Goal: Ask a question

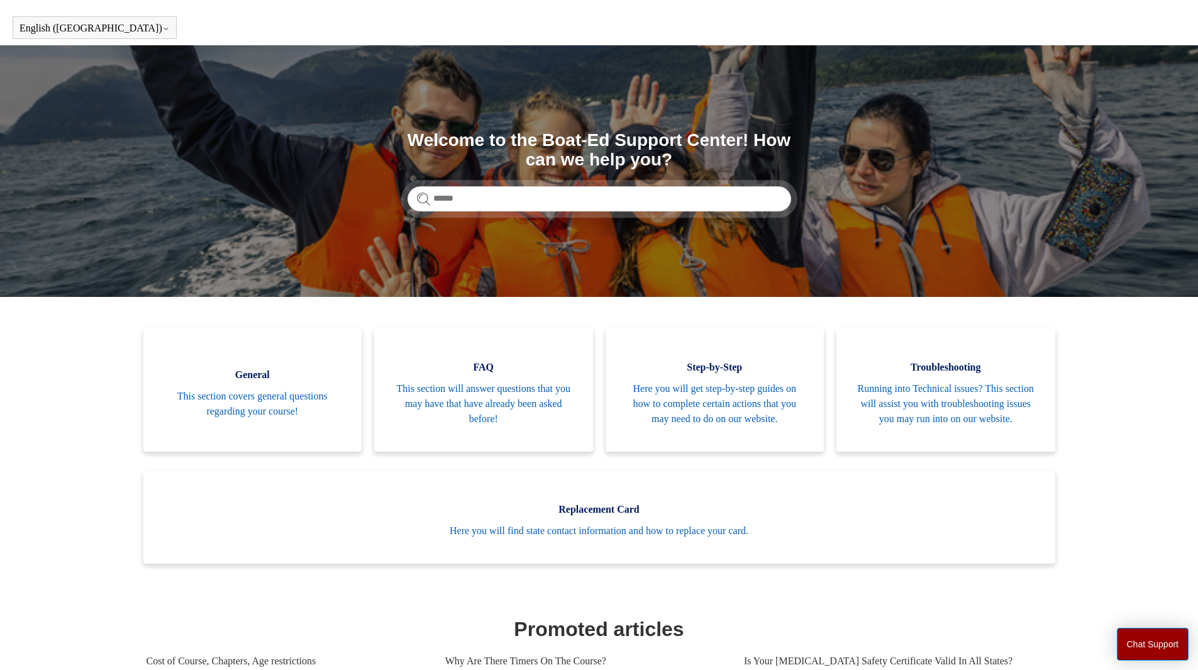
scroll to position [35, 0]
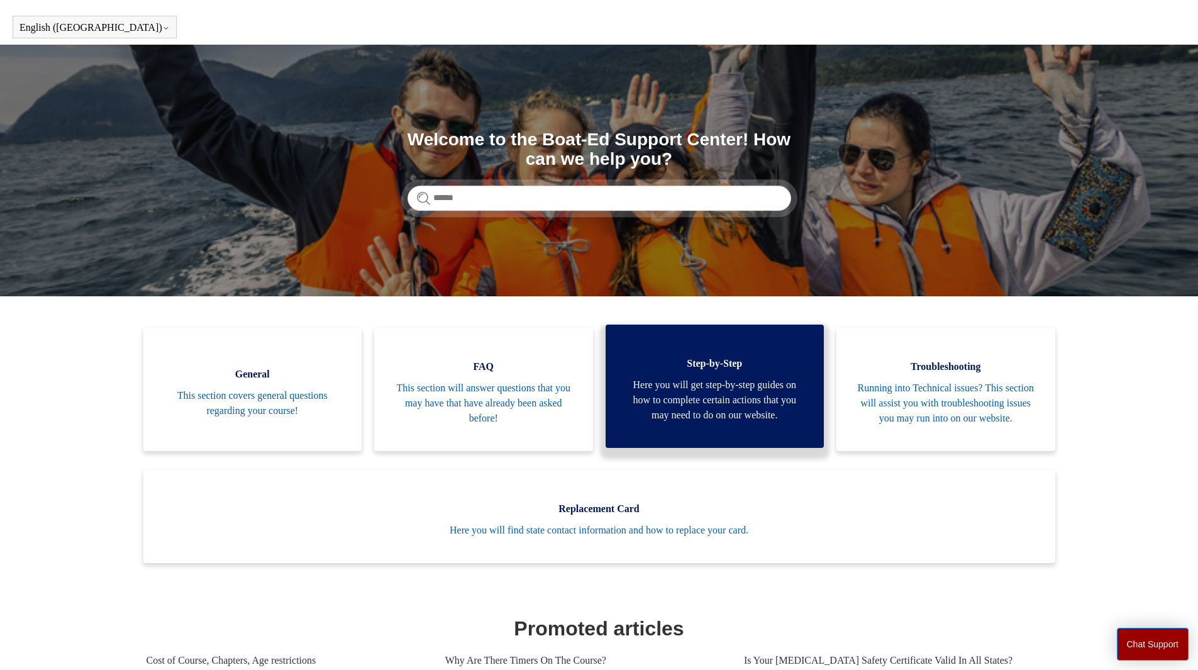
click at [787, 371] on span "Step-by-Step" at bounding box center [715, 363] width 181 height 15
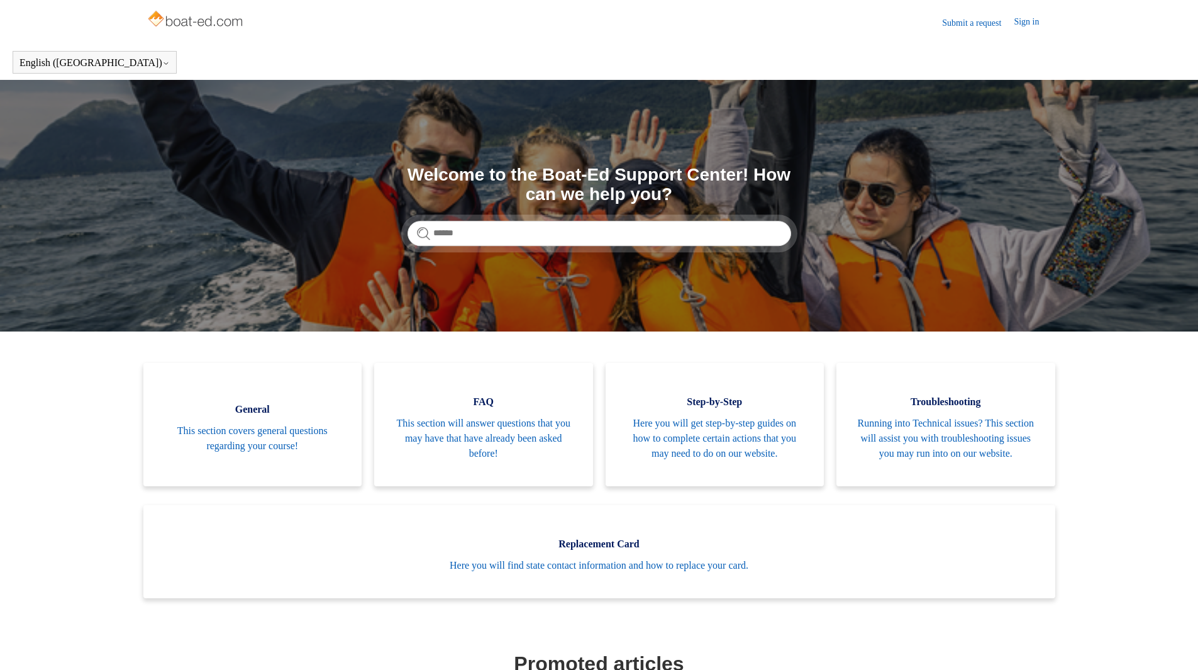
scroll to position [35, 0]
click at [669, 233] on input "Search" at bounding box center [600, 233] width 384 height 25
type input "******"
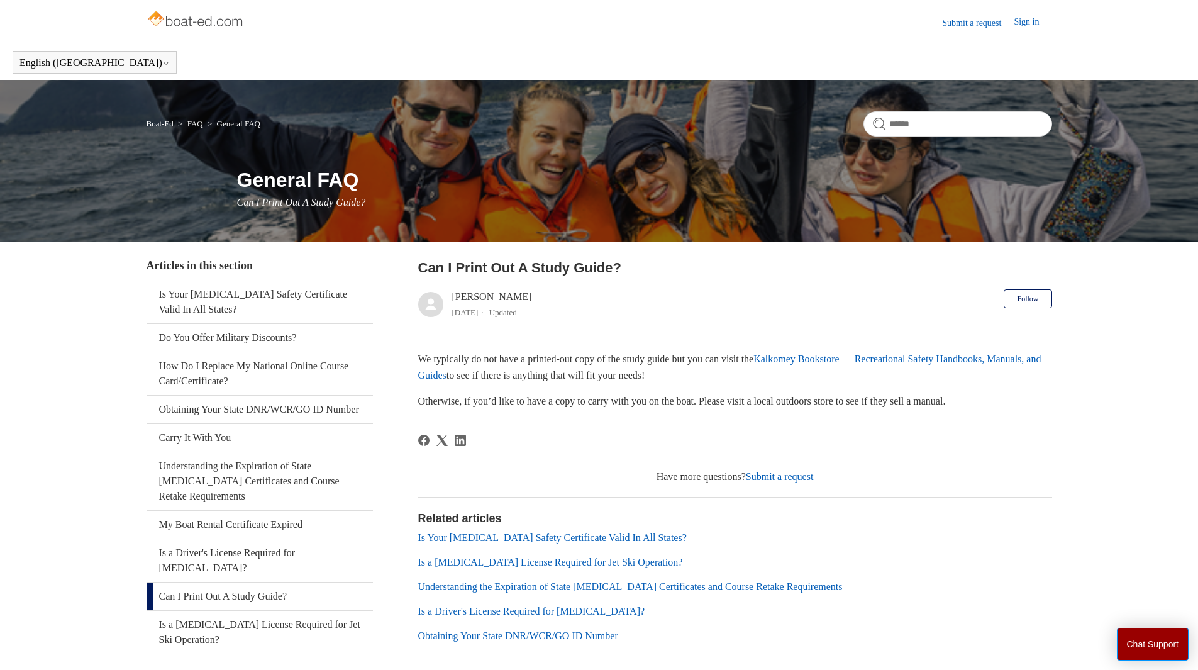
click at [191, 28] on img at bounding box center [197, 20] width 100 height 25
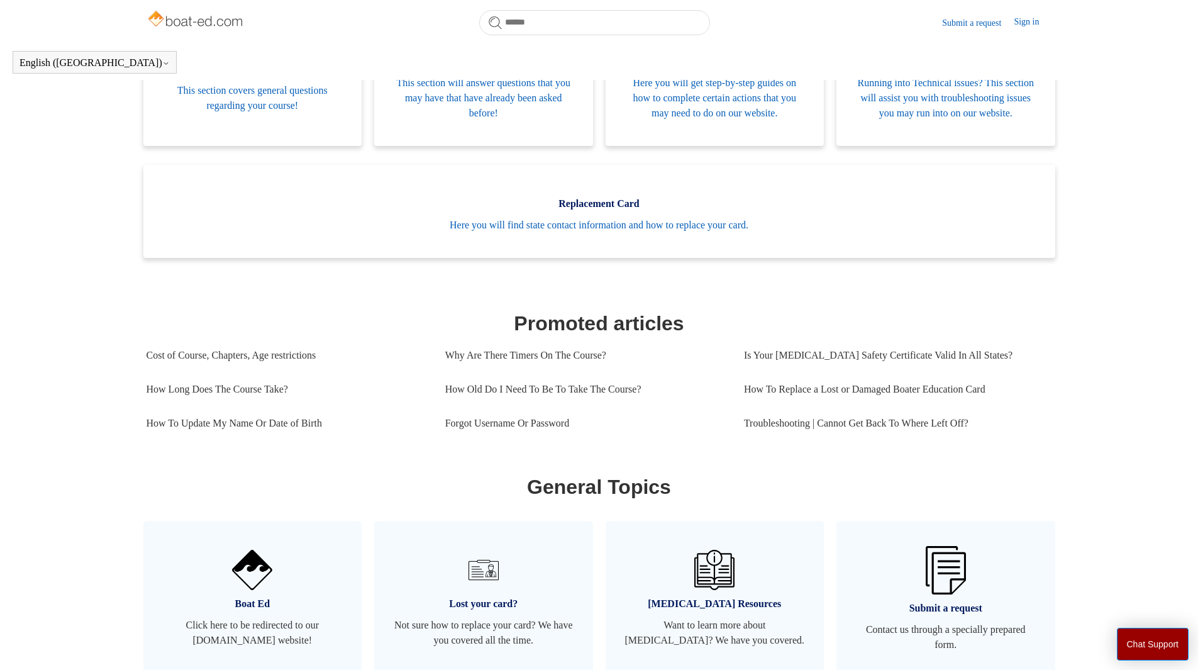
scroll to position [482, 0]
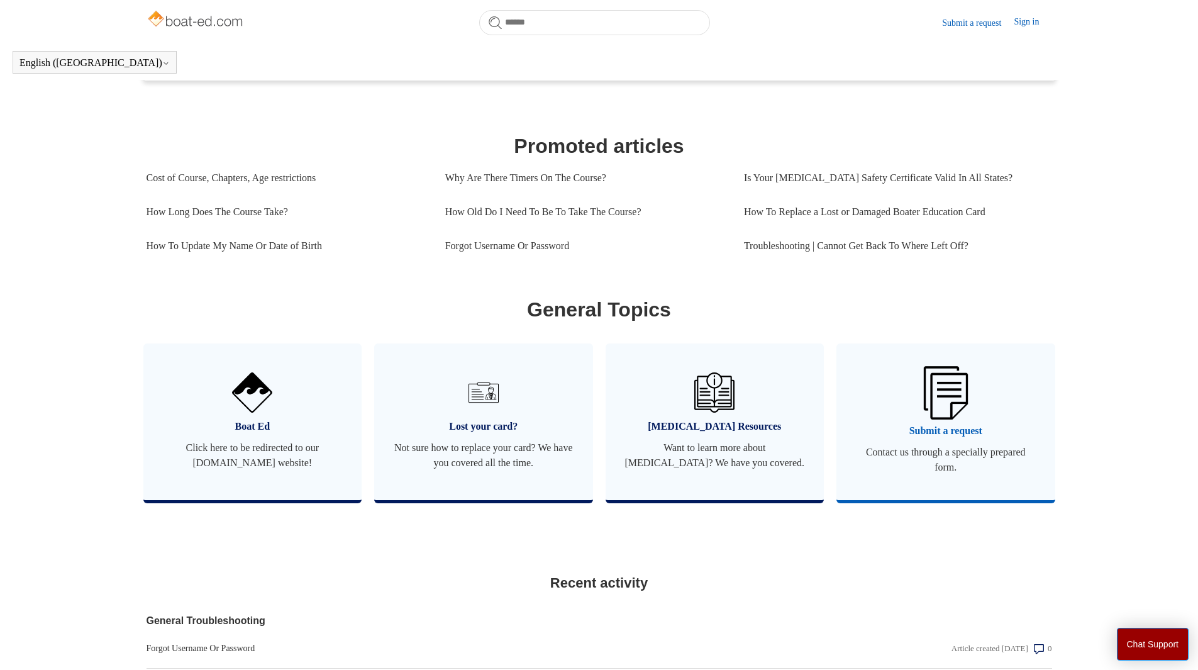
click at [1001, 426] on link "Submit a request Contact us through a specially prepared form." at bounding box center [946, 421] width 219 height 157
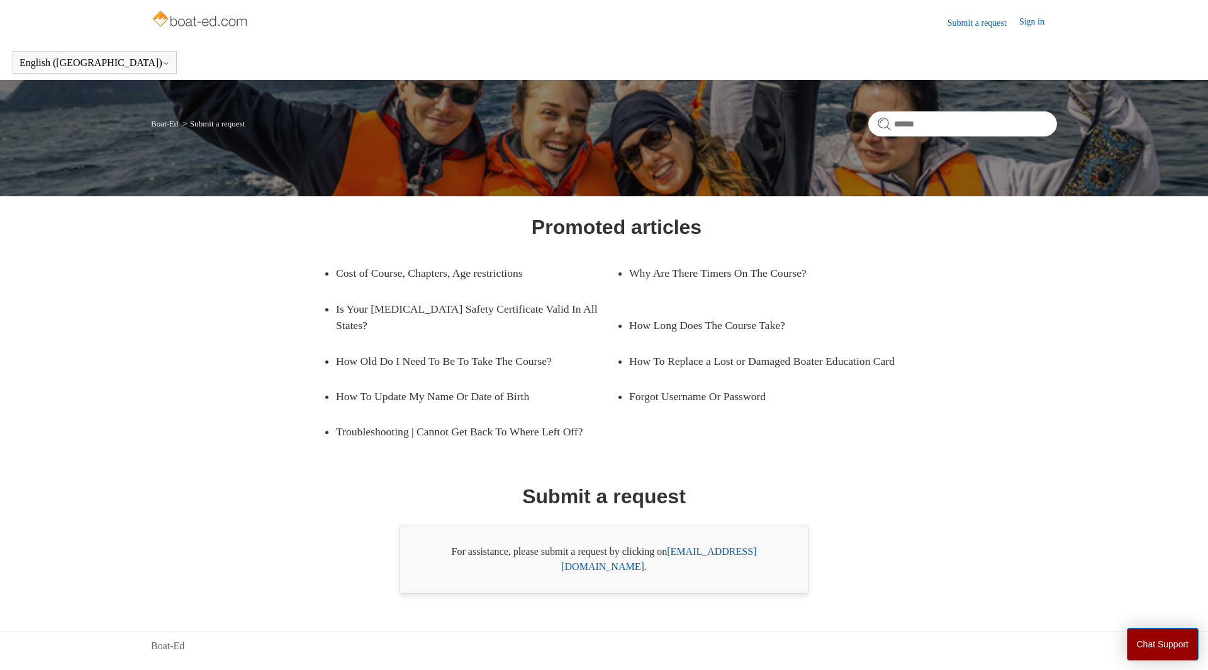
click at [725, 552] on link "[EMAIL_ADDRESS][DOMAIN_NAME]" at bounding box center [658, 559] width 195 height 26
click at [693, 554] on link "[EMAIL_ADDRESS][DOMAIN_NAME]" at bounding box center [658, 559] width 195 height 26
click at [887, 509] on div "Promoted articles Cost of Course, Chapters, Age restrictions Why Are There Time…" at bounding box center [603, 403] width 815 height 382
click at [728, 555] on link "support@boat-ed.com" at bounding box center [658, 559] width 195 height 26
click at [728, 555] on link "[EMAIL_ADDRESS][DOMAIN_NAME]" at bounding box center [658, 559] width 195 height 26
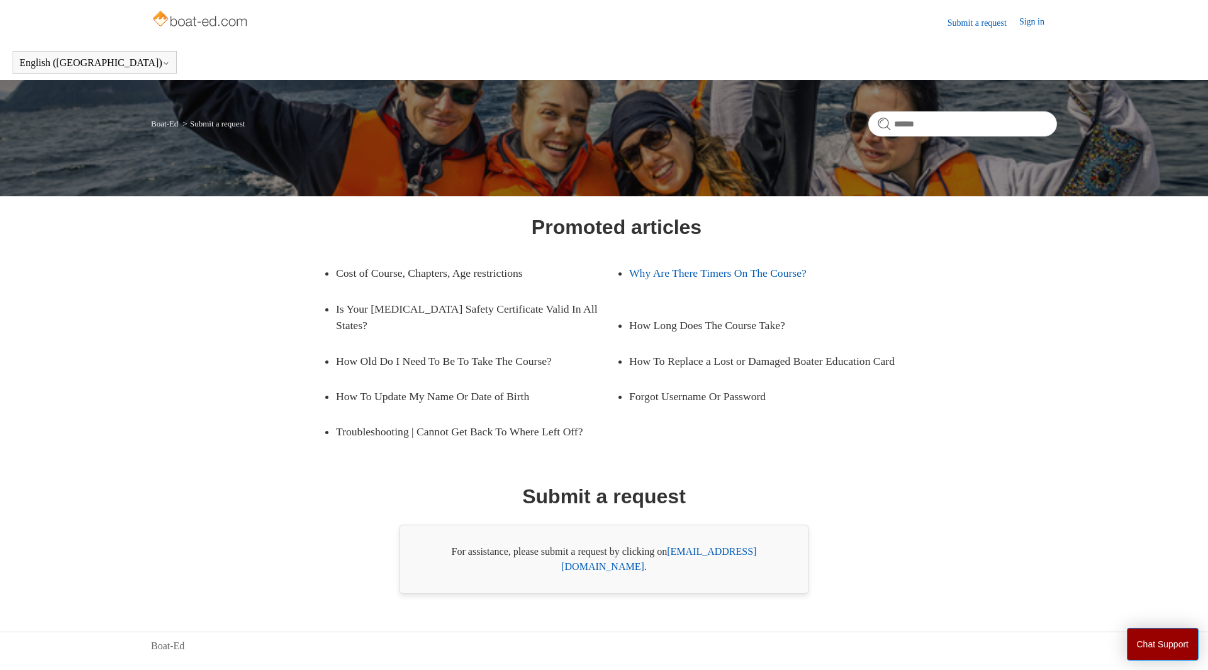
click at [637, 269] on link "Why Are There Timers On The Course?" at bounding box center [760, 272] width 262 height 35
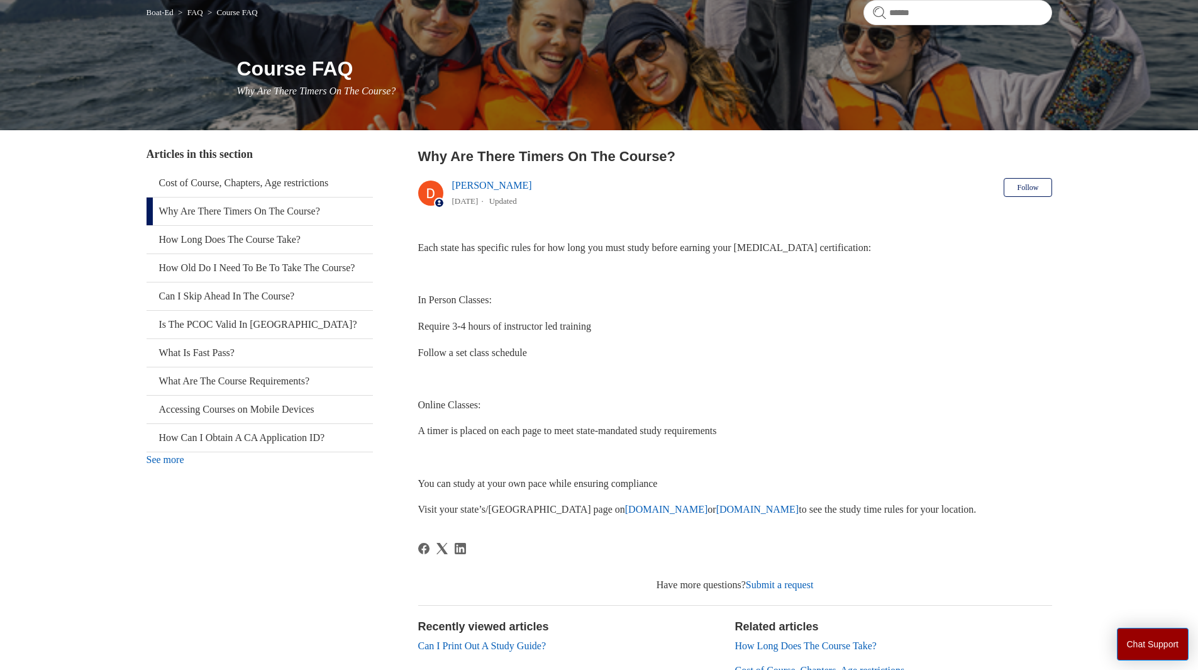
scroll to position [112, 0]
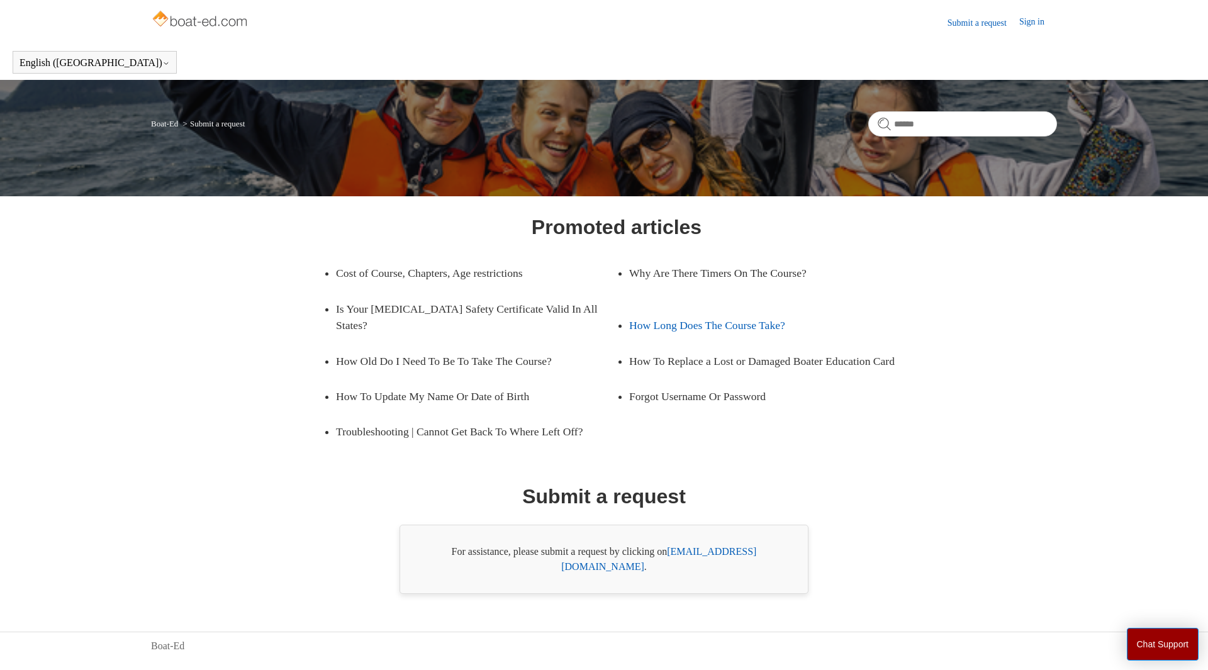
click at [772, 308] on link "How Long Does The Course Take?" at bounding box center [760, 325] width 262 height 35
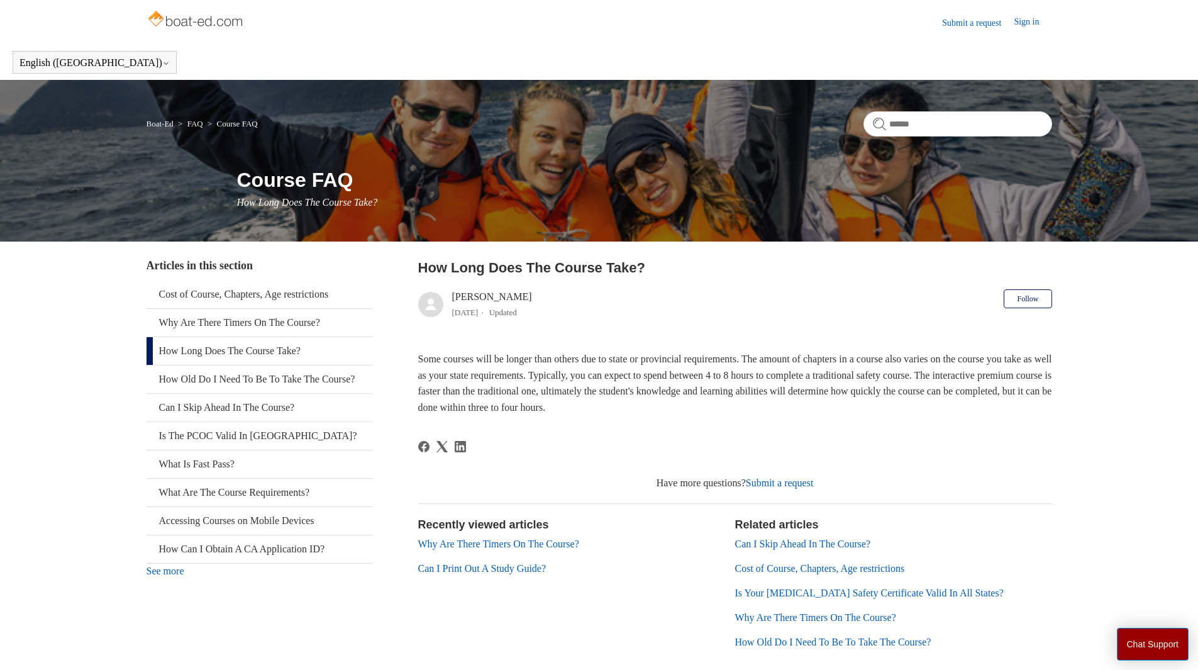
click at [965, 25] on link "Submit a request" at bounding box center [978, 22] width 72 height 13
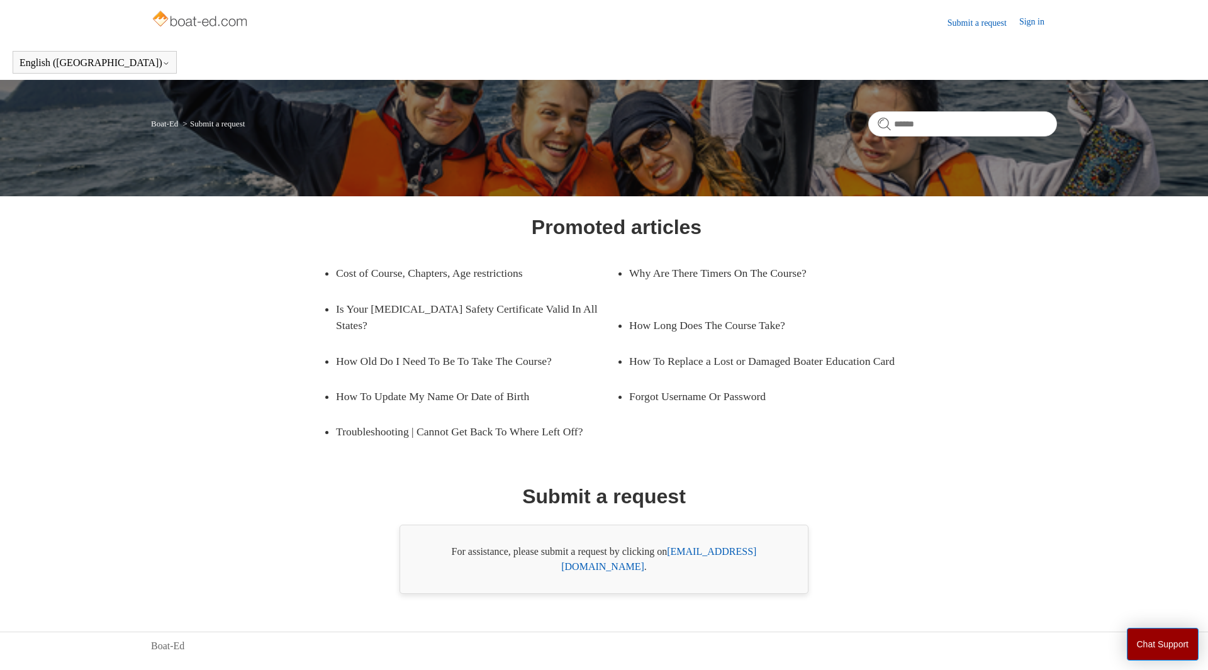
click at [735, 552] on link "[EMAIL_ADDRESS][DOMAIN_NAME]" at bounding box center [658, 559] width 195 height 26
click at [1159, 643] on button "Chat Support" at bounding box center [1162, 644] width 72 height 33
